Goal: Find contact information: Obtain details needed to contact an individual or organization

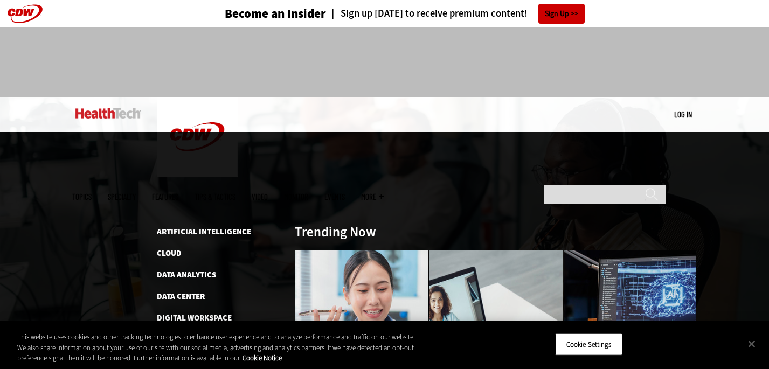
click at [92, 193] on span "Topics" at bounding box center [81, 197] width 19 height 8
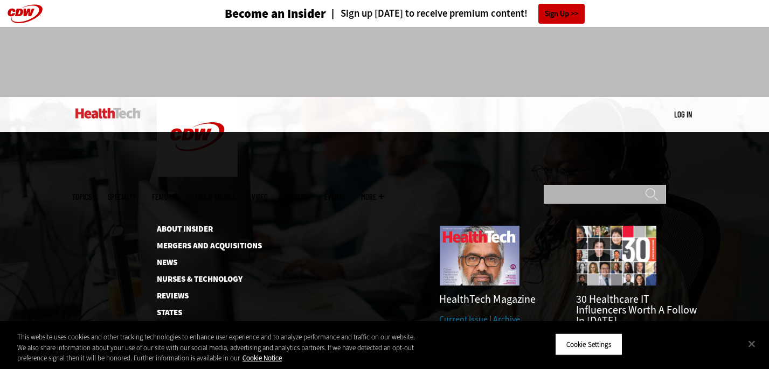
click at [608, 185] on input "Search" at bounding box center [605, 194] width 122 height 19
type input "**********"
click at [645, 187] on input "******" at bounding box center [651, 198] width 13 height 22
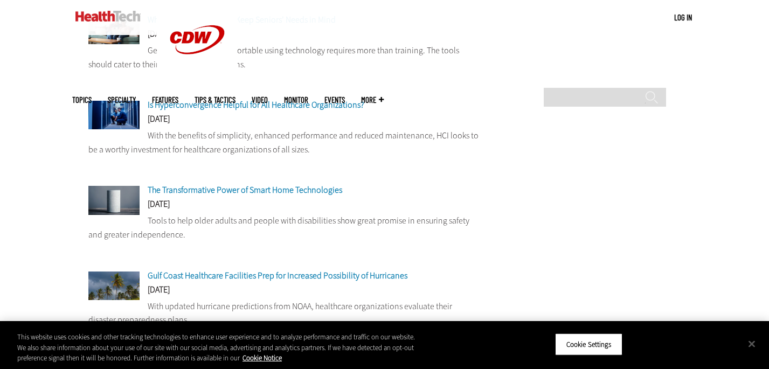
scroll to position [916, 0]
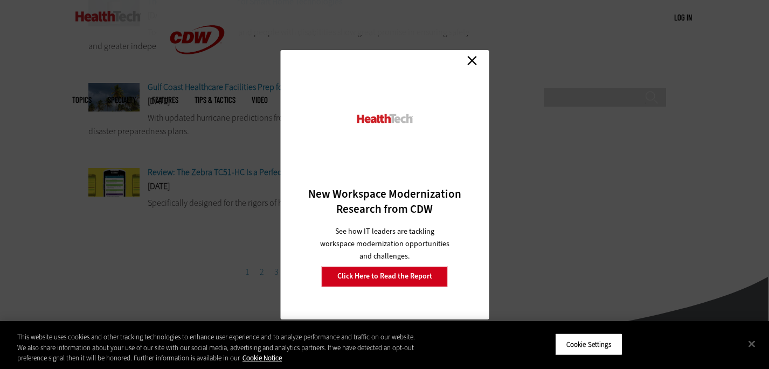
click at [475, 63] on link "Close" at bounding box center [472, 61] width 16 height 16
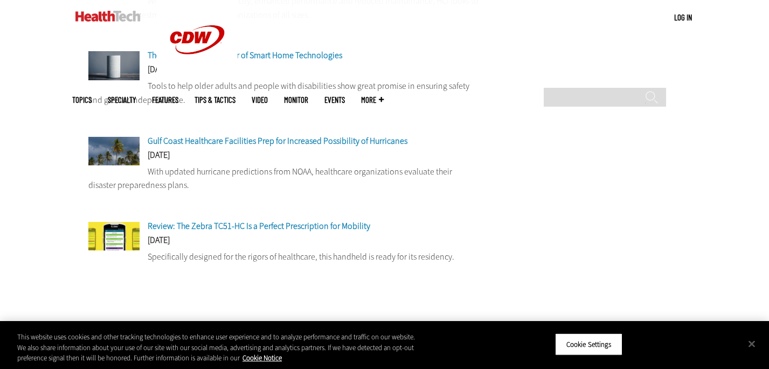
scroll to position [1164, 0]
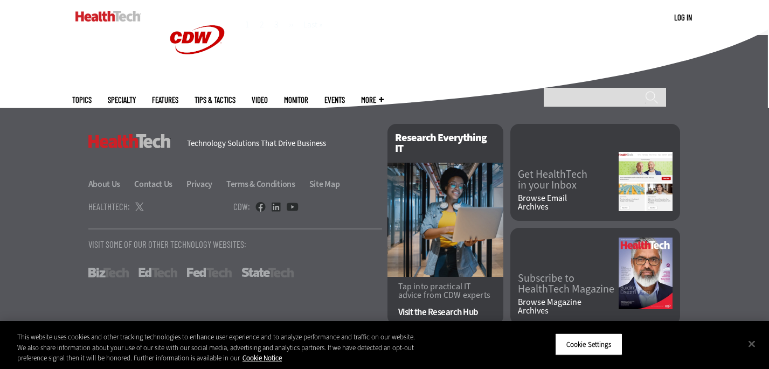
drag, startPoint x: 113, startPoint y: 184, endPoint x: 169, endPoint y: 177, distance: 56.5
click at [113, 184] on link "About Us" at bounding box center [110, 183] width 45 height 11
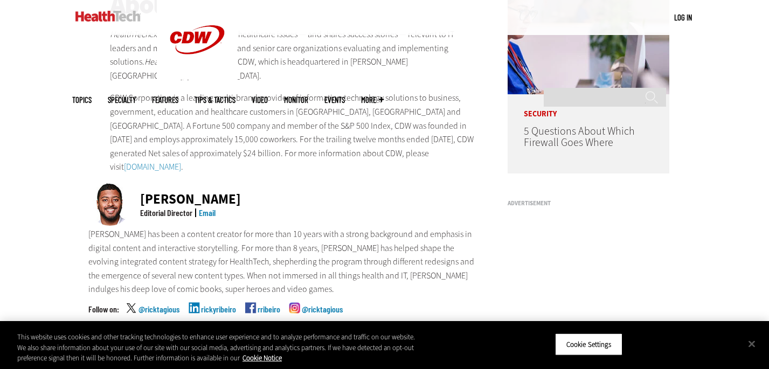
scroll to position [216, 0]
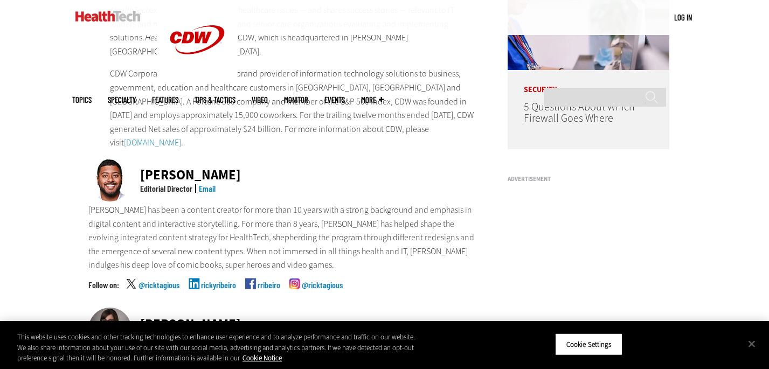
click at [207, 183] on link "Email" at bounding box center [207, 188] width 17 height 10
click at [204, 183] on link "Email" at bounding box center [207, 188] width 17 height 10
click at [291, 180] on div "Ricky Ribeiro Editorial Director Email" at bounding box center [283, 180] width 391 height 45
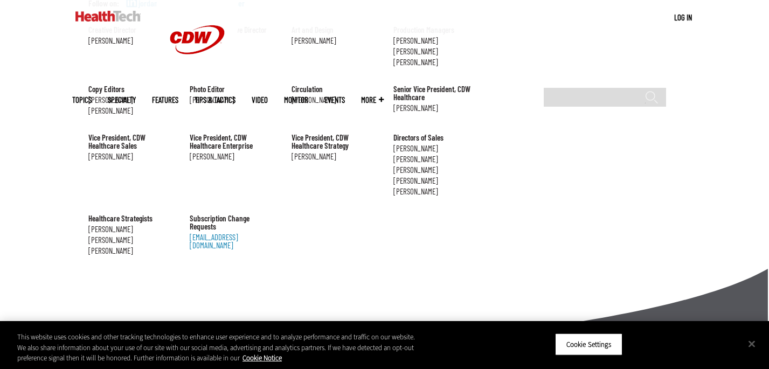
scroll to position [1327, 0]
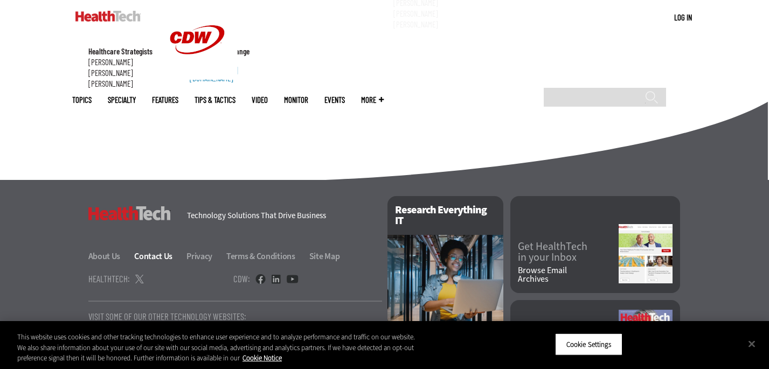
click at [149, 251] on link "Contact Us" at bounding box center [159, 256] width 51 height 11
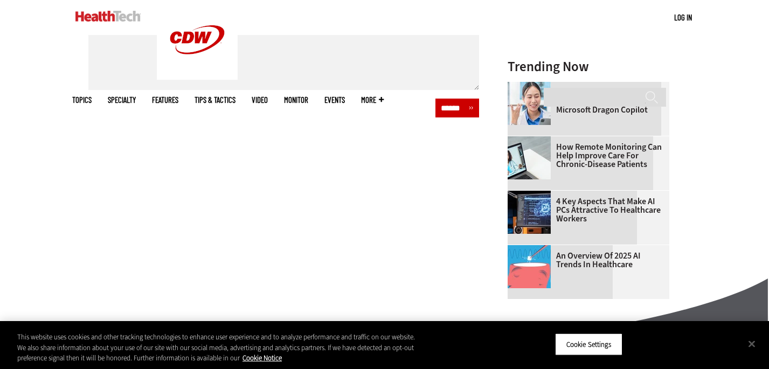
scroll to position [775, 0]
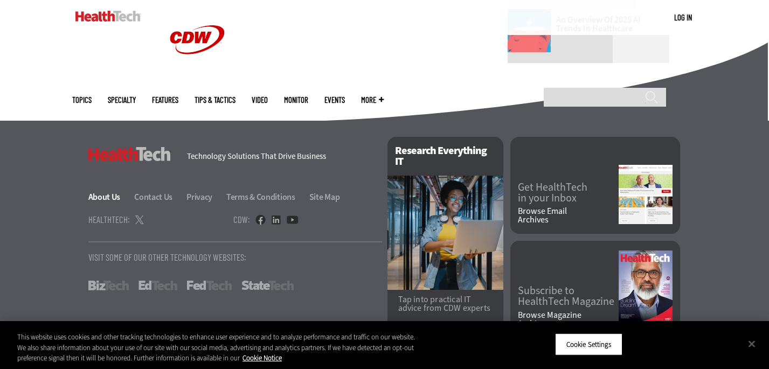
click at [108, 191] on link "About Us" at bounding box center [110, 196] width 45 height 11
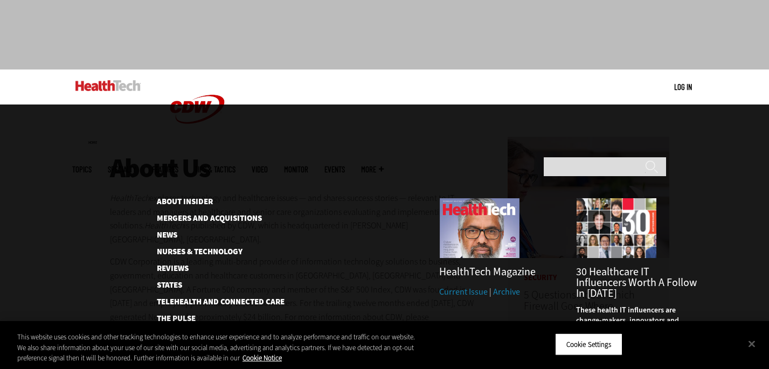
scroll to position [54, 0]
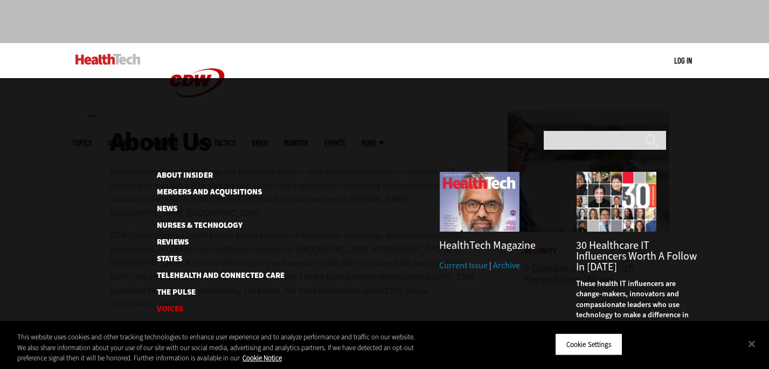
click at [175, 305] on link "Voices" at bounding box center [212, 309] width 110 height 8
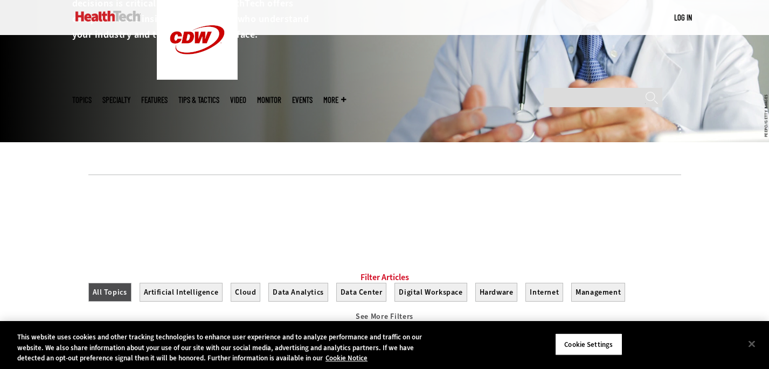
scroll to position [323, 0]
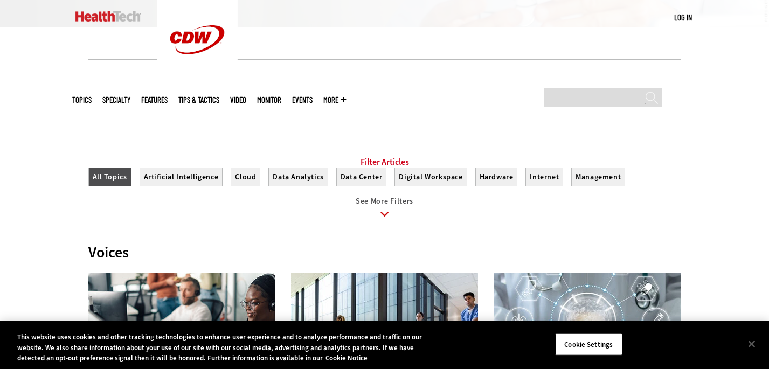
click at [396, 206] on span "See More Filters" at bounding box center [385, 201] width 58 height 10
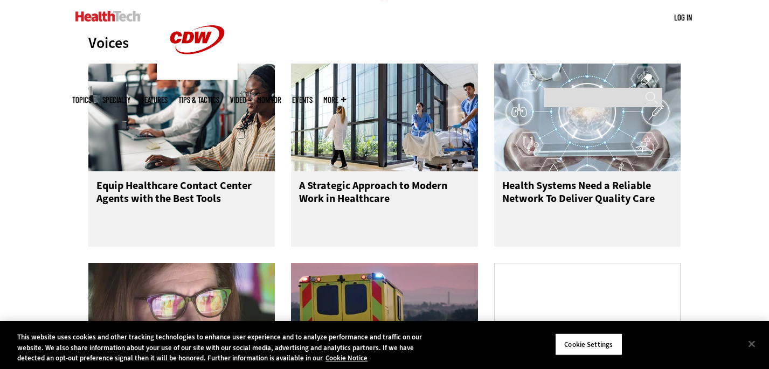
scroll to position [377, 0]
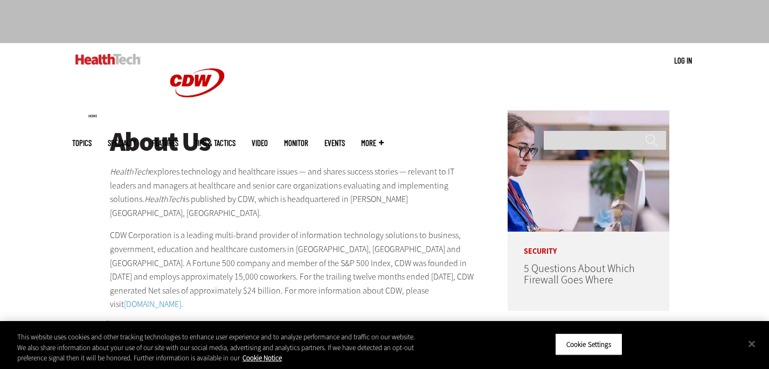
scroll to position [162, 0]
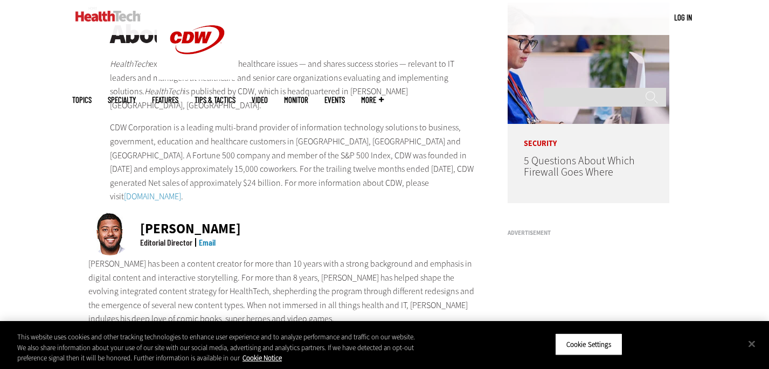
click at [161, 222] on div "Ricky Ribeiro" at bounding box center [190, 228] width 101 height 13
click at [137, 212] on div at bounding box center [114, 234] width 52 height 45
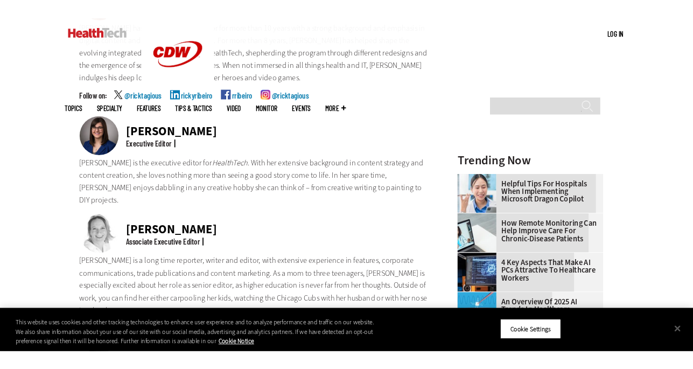
scroll to position [323, 0]
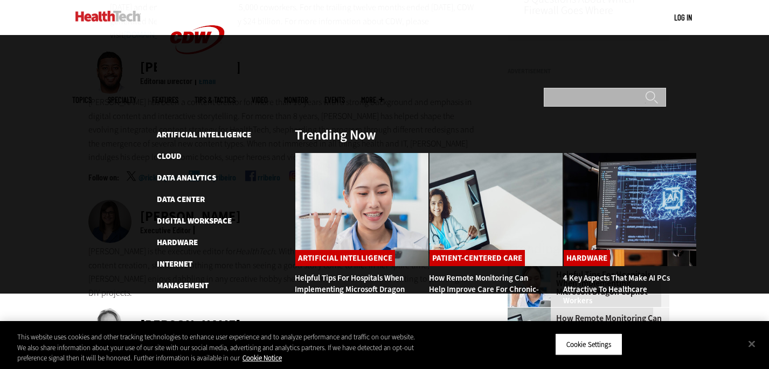
click at [578, 88] on input "Search" at bounding box center [605, 97] width 122 height 19
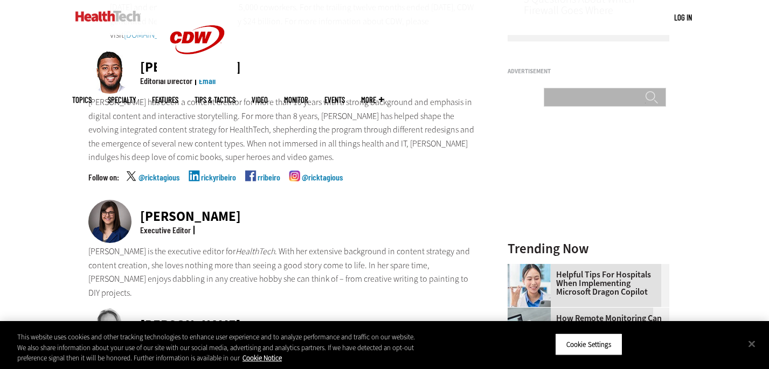
type input "**********"
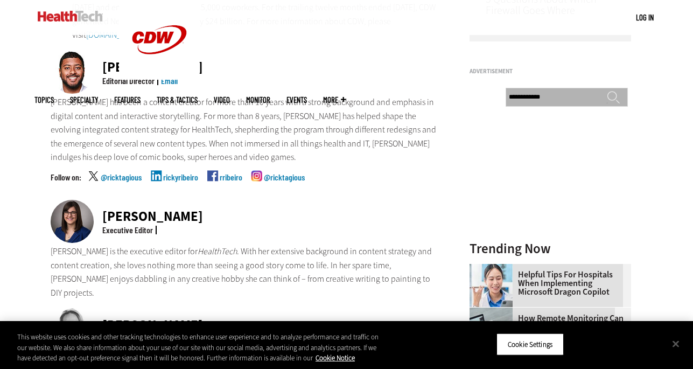
scroll to position [0, 0]
click at [607, 91] on input "******" at bounding box center [613, 102] width 13 height 22
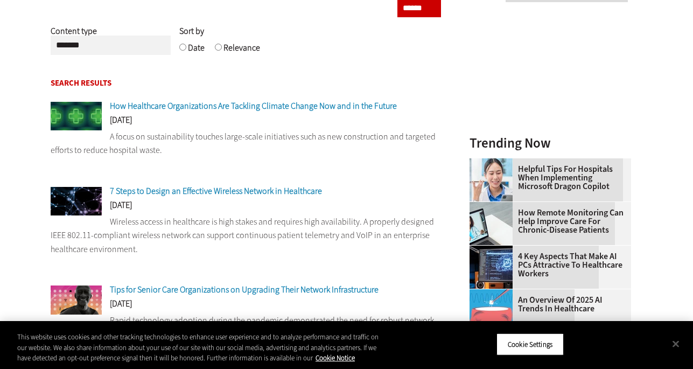
scroll to position [216, 0]
